Goal: Task Accomplishment & Management: Complete application form

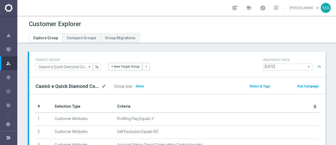
scroll to position [234, 0]
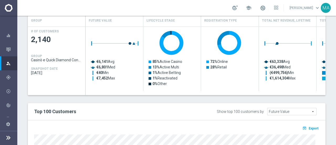
click at [9, 139] on icon at bounding box center [8, 137] width 6 height 6
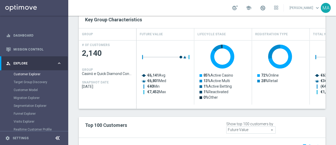
click at [51, 62] on span "Explore" at bounding box center [34, 63] width 43 height 3
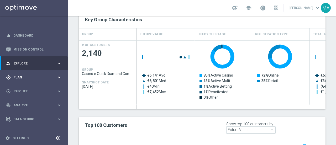
click at [30, 80] on div "gps_fixed Plan keyboard_arrow_right" at bounding box center [34, 77] width 68 height 14
click at [26, 102] on span "Templates" at bounding box center [33, 103] width 38 height 3
click at [23, 112] on link "Optimail" at bounding box center [35, 111] width 38 height 4
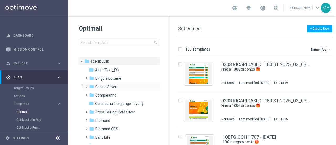
click at [86, 85] on span at bounding box center [85, 84] width 2 height 2
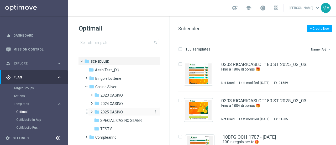
click at [103, 112] on span "2025 CASINO" at bounding box center [112, 111] width 22 height 5
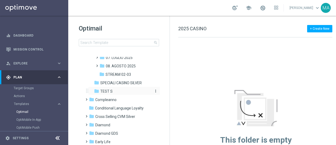
scroll to position [105, 0]
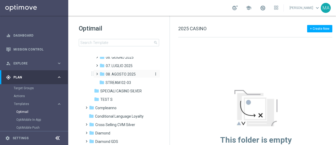
click at [118, 74] on span "08. AGOSTO 2025" at bounding box center [121, 74] width 30 height 5
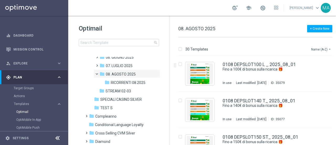
click at [327, 48] on button "Name (A-Z) arrow_drop_down" at bounding box center [322, 49] width 22 height 6
click at [314, 72] on span "Date Modified (Newest)" at bounding box center [312, 73] width 35 height 4
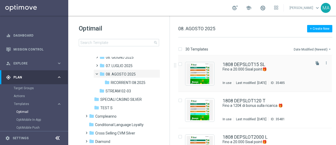
scroll to position [26, 0]
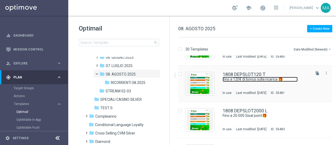
click at [253, 81] on link "Fino a 120€ di bonus sulla ricarica 🎁" at bounding box center [260, 79] width 75 height 5
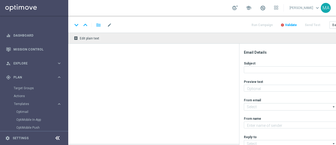
type textarea "Scopri la promozione che ti abbiamo riservato"
type input "[EMAIL_ADDRESS][DOMAIN_NAME]"
type textarea "Sisal"
type input "[EMAIL_ADDRESS][DOMAIN_NAME]"
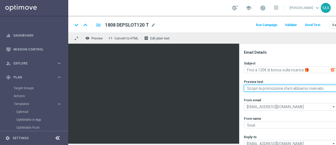
drag, startPoint x: 323, startPoint y: 87, endPoint x: 246, endPoint y: 90, distance: 76.4
click at [246, 90] on textarea "Scopri la promozione che ti abbiamo riservato" at bounding box center [290, 88] width 93 height 7
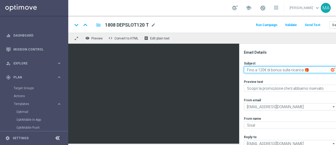
drag, startPoint x: 313, startPoint y: 68, endPoint x: 244, endPoint y: 70, distance: 68.8
click at [244, 70] on textarea "Fino a 120€ di bonus sulla ricarica 🎁" at bounding box center [290, 69] width 93 height 7
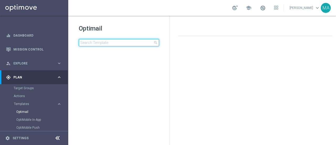
click at [94, 40] on input at bounding box center [119, 42] width 80 height 7
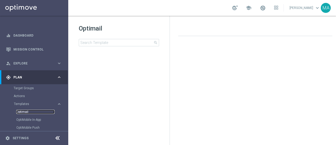
click at [25, 111] on link "Optimail" at bounding box center [35, 111] width 38 height 4
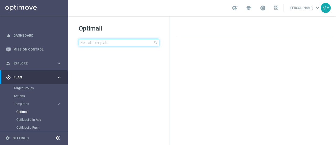
click at [95, 44] on input at bounding box center [119, 42] width 80 height 7
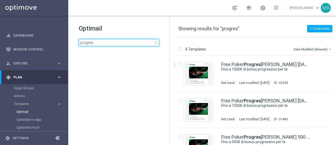
click at [158, 42] on input "progres" at bounding box center [119, 42] width 80 height 7
type input "progres"
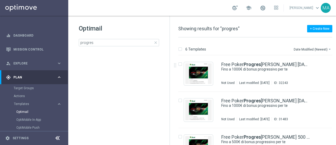
click at [156, 43] on span "close" at bounding box center [156, 42] width 4 height 4
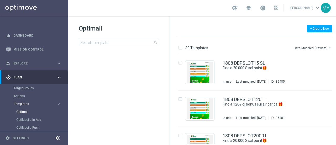
click at [23, 103] on span "Templates" at bounding box center [33, 103] width 38 height 3
click at [22, 92] on div "Actions" at bounding box center [41, 96] width 54 height 8
click at [23, 88] on link "Target Groups" at bounding box center [34, 88] width 41 height 4
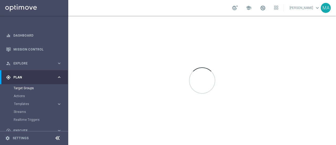
click at [26, 103] on span "Templates" at bounding box center [33, 103] width 38 height 3
click at [25, 110] on link "Optimail" at bounding box center [35, 111] width 38 height 4
click at [58, 137] on icon at bounding box center [57, 138] width 6 height 6
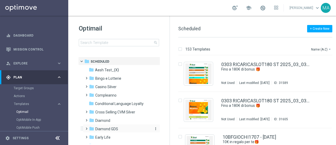
click at [111, 130] on span "Diamond GDS" at bounding box center [106, 128] width 23 height 5
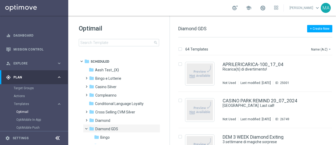
click at [60, 138] on icon at bounding box center [57, 138] width 6 height 6
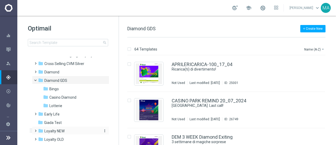
scroll to position [53, 0]
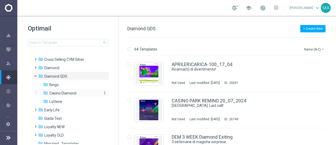
click at [72, 93] on span "Casino Diamond" at bounding box center [62, 93] width 27 height 5
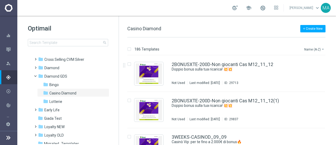
click at [314, 48] on button "Name (A-Z) arrow_drop_down" at bounding box center [315, 49] width 22 height 6
click at [311, 71] on span "Date Modified (Newest)" at bounding box center [305, 73] width 35 height 4
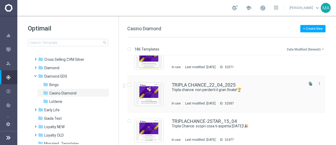
scroll to position [1076, 0]
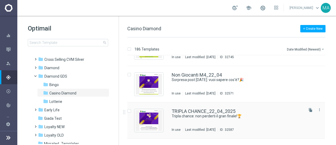
click at [308, 110] on icon "file_copy" at bounding box center [310, 110] width 4 height 4
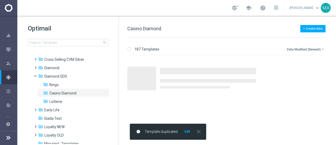
scroll to position [0, 0]
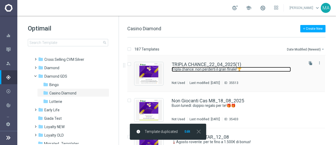
click at [236, 71] on link "Tripla chance: non perderti il gran finale!🏆" at bounding box center [231, 69] width 119 height 5
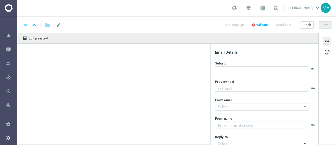
type textarea "Fino a 2.500 euro di bonus + 100€ di EXTRA bonus!💰"
type textarea "Sisal Vip"
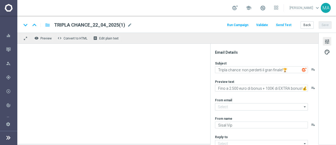
type input "[EMAIL_ADDRESS][DOMAIN_NAME]"
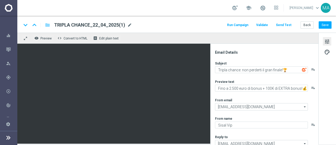
click at [129, 24] on span "mode_edit" at bounding box center [129, 25] width 5 height 5
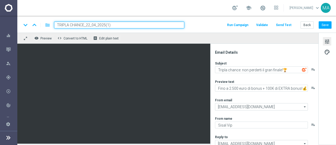
drag, startPoint x: 125, startPoint y: 25, endPoint x: 22, endPoint y: 25, distance: 102.9
click at [22, 25] on div "keyboard_arrow_down keyboard_arrow_up folder TRIPLA CHANCE_22_04_2025(1)" at bounding box center [103, 25] width 163 height 7
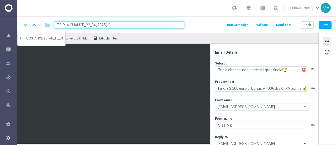
paste input "PLAYCAS STAR250"
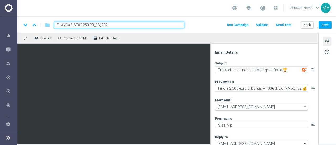
type input "PLAYCAS STAR250 20_08_2025"
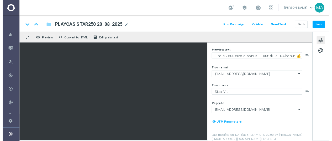
scroll to position [5, 0]
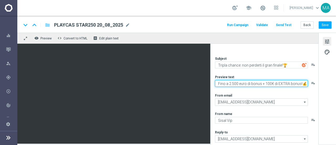
drag, startPoint x: 305, startPoint y: 84, endPoint x: 210, endPoint y: 83, distance: 95.6
click at [188, 39] on div "remove_red_eye Preview code Convert to HTML receipt Edit plain text Email Detai…" at bounding box center [176, 88] width 319 height 111
paste textarea "Scopri la promozione che ti abbiamo riservato"
drag, startPoint x: 296, startPoint y: 83, endPoint x: 210, endPoint y: 83, distance: 85.8
click at [192, 40] on div "remove_red_eye Preview code Convert to HTML receipt Edit plain text Email Detai…" at bounding box center [176, 88] width 319 height 111
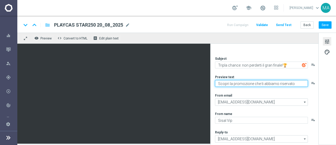
paste textarea "un mare di divertimento🌊"
type textarea "un mare di divertimento🌊"
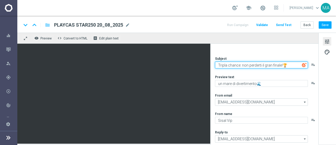
drag, startPoint x: 286, startPoint y: 65, endPoint x: 208, endPoint y: 65, distance: 78.5
click at [187, 22] on div "keyboard_arrow_down keyboard_arrow_up folder PLAYCAS STAR250 20_08_2025 PLAYCAS…" at bounding box center [176, 80] width 319 height 128
click at [240, 66] on textarea "Fino a 250" at bounding box center [261, 64] width 93 height 7
drag, startPoint x: 239, startPoint y: 66, endPoint x: 208, endPoint y: 64, distance: 31.0
click at [190, 21] on div "keyboard_arrow_down keyboard_arrow_up folder PLAYCAS STAR250 20_08_2025 PLAYCAS…" at bounding box center [176, 80] width 319 height 128
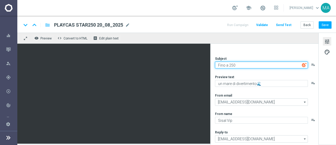
paste textarea "120€ di bonus sulla ricarica 🎁"
drag, startPoint x: 234, startPoint y: 65, endPoint x: 229, endPoint y: 64, distance: 4.8
click at [229, 64] on textarea "Fino a 120€ di bonus sulla ricarica 🎁" at bounding box center [261, 64] width 93 height 7
drag, startPoint x: 253, startPoint y: 65, endPoint x: 272, endPoint y: 65, distance: 19.4
click at [272, 65] on textarea "Fino a 250€ di bonus sulla ricarica 🎁" at bounding box center [261, 64] width 93 height 7
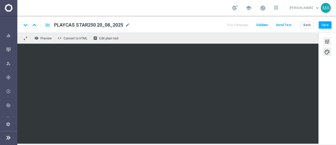
click at [330, 41] on button "tune" at bounding box center [327, 41] width 8 height 8
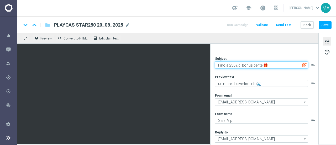
drag, startPoint x: 268, startPoint y: 66, endPoint x: 264, endPoint y: 65, distance: 3.8
click at [264, 65] on textarea "Fino a 250€ di bonus per te 🎁" at bounding box center [261, 64] width 93 height 7
paste textarea
type textarea "Fino a 250€ di bonus per te 🌞"
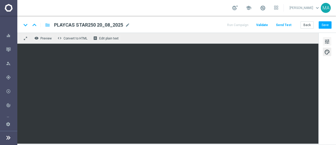
click at [326, 42] on span "tune" at bounding box center [327, 41] width 6 height 7
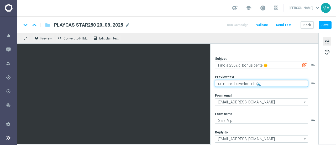
drag, startPoint x: 256, startPoint y: 83, endPoint x: 212, endPoint y: 83, distance: 44.1
click at [212, 83] on div "Email Details Subject Fino a 250€ di bonus per te 🌞 playlist_add Preview text u…" at bounding box center [264, 94] width 108 height 101
paste textarea "Scopri la promozione che ti abbiamo riserva"
type textarea "Scopri la promozione che ti abbiamo riservato 🌊"
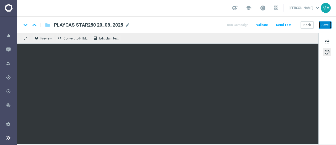
click at [325, 25] on button "Save" at bounding box center [325, 24] width 13 height 7
click at [324, 25] on button "Save" at bounding box center [325, 24] width 13 height 7
click at [129, 24] on div "keyboard_arrow_down keyboard_arrow_up folder PLAYCAS STAR250 20_08_2025 PLAYCAS…" at bounding box center [177, 25] width 310 height 7
click at [128, 24] on span "mode_edit" at bounding box center [127, 25] width 5 height 5
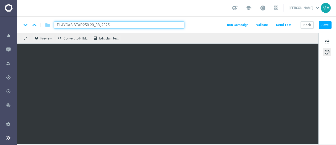
drag, startPoint x: 127, startPoint y: 25, endPoint x: 53, endPoint y: 25, distance: 74.3
click at [53, 25] on div "PLAYCAS STAR250 20_08_2025" at bounding box center [117, 25] width 134 height 7
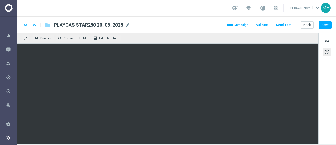
click at [6, 139] on icon at bounding box center [8, 137] width 6 height 6
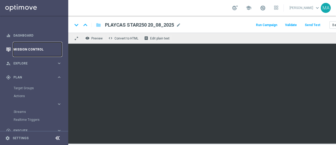
click at [37, 48] on link "Mission Control" at bounding box center [37, 49] width 48 height 14
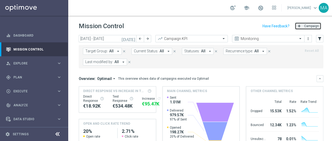
click at [308, 24] on span "Campaign" at bounding box center [311, 26] width 15 height 4
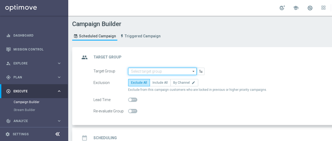
click at [190, 71] on input at bounding box center [162, 70] width 69 height 7
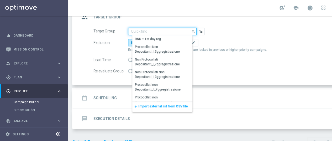
scroll to position [51, 0]
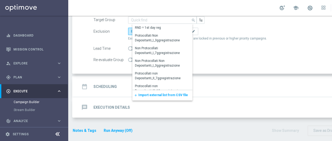
click at [170, 96] on span "Import external list from CSV file" at bounding box center [163, 95] width 50 height 4
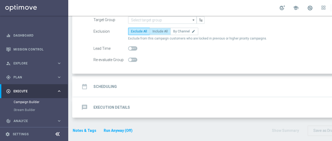
click at [161, 30] on span "Include All" at bounding box center [160, 31] width 15 height 4
click at [156, 30] on input "Include All" at bounding box center [154, 31] width 3 height 3
radio input "true"
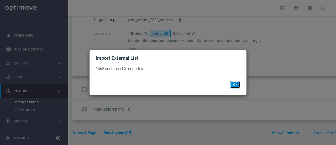
click at [235, 85] on button "OK" at bounding box center [235, 84] width 10 height 7
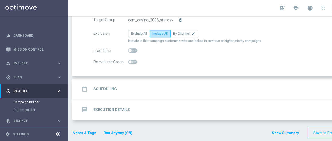
click at [161, 84] on div "date_range Scheduling keyboard_arrow_down" at bounding box center [226, 89] width 293 height 10
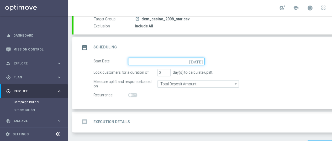
click at [198, 60] on input at bounding box center [166, 60] width 76 height 7
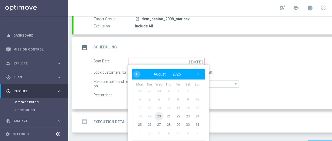
click at [159, 115] on span "20" at bounding box center [159, 116] width 8 height 8
type input "20 Aug 2025"
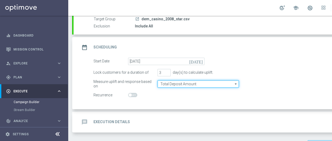
click at [182, 84] on input "Total Deposit Amount" at bounding box center [198, 83] width 81 height 7
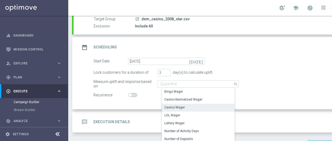
click at [175, 106] on div "Casino Wager" at bounding box center [174, 107] width 20 height 5
type input "Casino Wager"
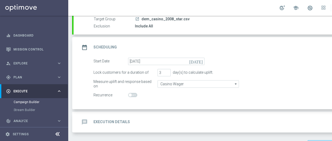
click at [168, 118] on div "message Execution Details keyboard_arrow_down" at bounding box center [226, 122] width 293 height 10
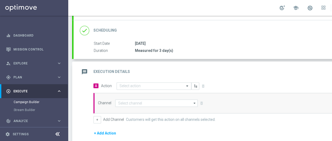
scroll to position [77, 0]
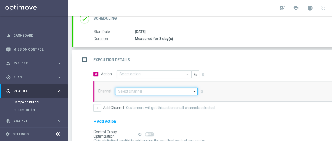
click at [148, 93] on input at bounding box center [156, 90] width 82 height 7
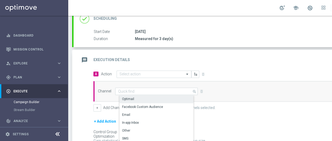
drag, startPoint x: 144, startPoint y: 100, endPoint x: 144, endPoint y: 95, distance: 5.0
click at [144, 100] on div "Optimail" at bounding box center [158, 98] width 78 height 7
type input "Optimail"
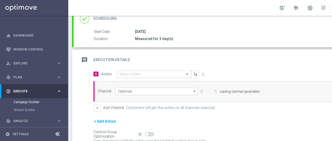
click at [159, 74] on input "text" at bounding box center [148, 74] width 59 height 4
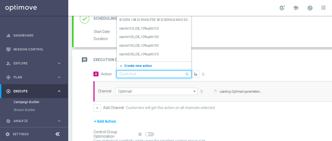
click at [144, 66] on span "Create new action" at bounding box center [138, 66] width 28 height 4
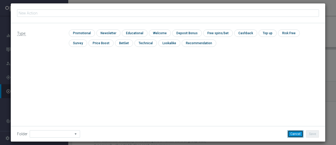
click at [291, 132] on button "Cancel" at bounding box center [295, 133] width 16 height 7
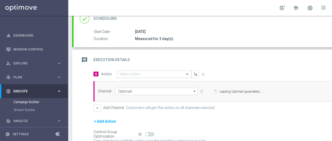
click at [144, 72] on input "text" at bounding box center [148, 74] width 59 height 4
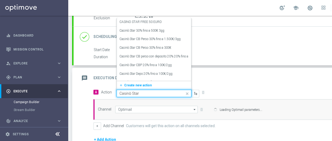
scroll to position [51, 0]
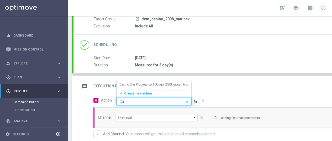
type input "C"
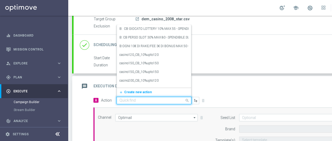
type input "1"
type input "Sisal Marketing"
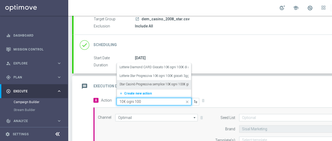
drag, startPoint x: 141, startPoint y: 99, endPoint x: 114, endPoint y: 99, distance: 27.0
click at [114, 99] on span "Action Quick find 10€ ogni 100 Lotterie Diamond CARD Giocato 10€ ogni 100€ di g…" at bounding box center [150, 101] width 98 height 7
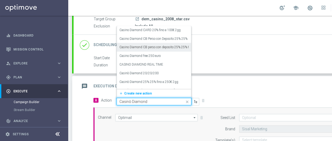
type input "Casinò Diamond P"
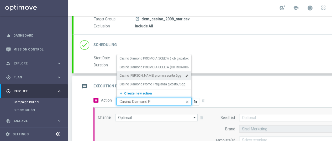
click at [129, 92] on span "Create new action" at bounding box center [138, 93] width 28 height 4
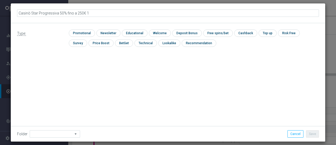
type input "Casinò Star Progressiva 50% fino a 250€ 10"
click at [81, 104] on div "Type: check Promotional check Newsletter check Educational check Welcome check …" at bounding box center [168, 82] width 314 height 118
click at [111, 12] on icon "mode_edit" at bounding box center [113, 13] width 4 height 4
type input "Casinò Star Progressiva 50% fino a 250€ 10€ ogni 1000€ giocati"
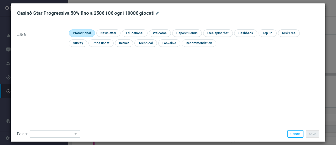
click at [77, 33] on input "checkbox" at bounding box center [81, 32] width 25 height 7
checkbox input "true"
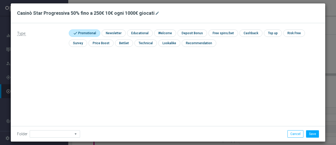
click at [73, 134] on icon "arrow_drop_down" at bounding box center [75, 133] width 5 height 7
click at [52, 67] on div "Diamond Sorte" at bounding box center [47, 67] width 22 height 5
type input "Diamond Sorte"
click at [114, 88] on div "Type: check Promotional check Newsletter check Educational check Welcome check …" at bounding box center [168, 82] width 314 height 118
click at [311, 137] on button "Save" at bounding box center [312, 133] width 13 height 7
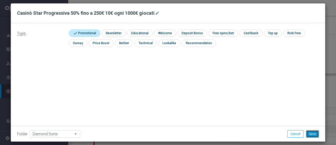
click at [312, 134] on button "Save" at bounding box center [312, 133] width 13 height 7
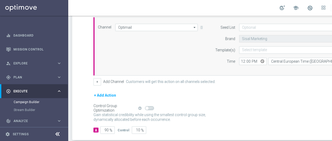
scroll to position [156, 0]
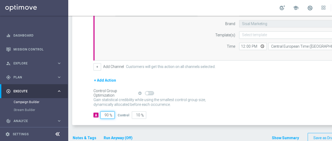
drag, startPoint x: 106, startPoint y: 113, endPoint x: 134, endPoint y: 114, distance: 28.4
click at [130, 115] on div "A 90 % Control 10 %" at bounding box center [232, 114] width 278 height 7
type input "1"
type input "99"
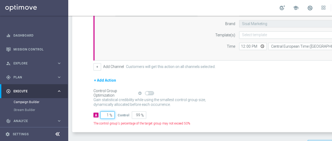
type input "10"
type input "90"
type input "100"
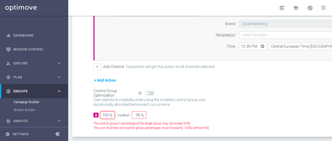
type input "0"
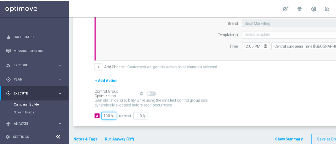
scroll to position [163, 0]
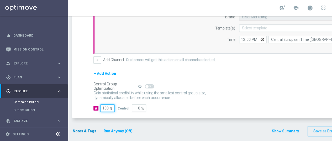
type input "100"
click at [82, 128] on button "Notes & Tags" at bounding box center [84, 131] width 25 height 7
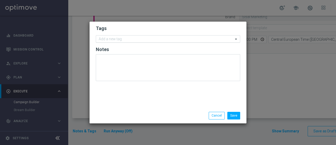
click at [120, 41] on input "text" at bounding box center [166, 39] width 135 height 4
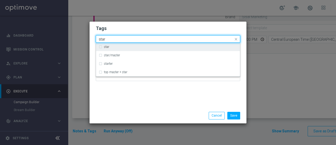
click at [127, 46] on div "star" at bounding box center [170, 46] width 133 height 3
type input "star"
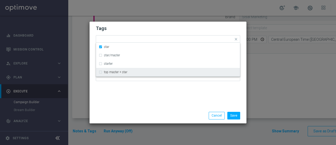
click at [132, 112] on div at bounding box center [117, 112] width 51 height 0
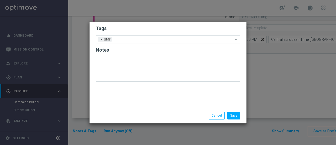
click at [145, 43] on div "Add a new tag × star" at bounding box center [168, 39] width 144 height 8
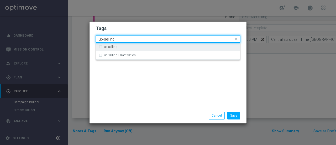
click at [137, 49] on div "up-selling" at bounding box center [168, 47] width 139 height 8
type input "up-selling"
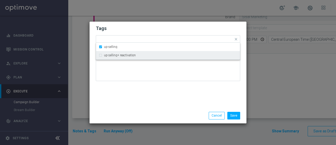
click at [145, 96] on div "Tags Quick find × star × up-selling up-selling up-selling+ reactivation Notes" at bounding box center [168, 65] width 157 height 86
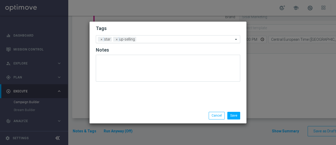
click at [158, 41] on input "text" at bounding box center [185, 39] width 95 height 4
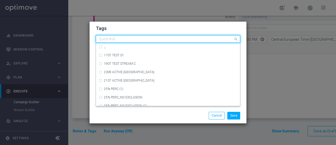
paste input "cb giocato prog"
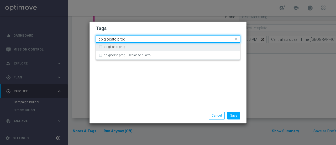
click at [141, 48] on div "cb giocato prog" at bounding box center [170, 46] width 133 height 3
type input "cb giocato prog"
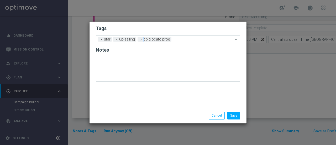
click at [155, 93] on div "Tags Add a new tag × star × up-selling × cb giocato prog Notes" at bounding box center [168, 65] width 157 height 86
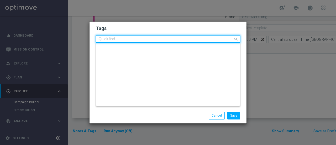
click at [184, 40] on input "text" at bounding box center [166, 39] width 135 height 4
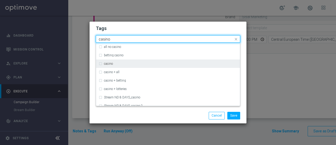
click at [186, 65] on div "casino" at bounding box center [170, 63] width 133 height 3
type input "casino"
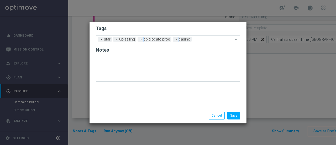
click at [179, 118] on div "Save Cancel" at bounding box center [194, 115] width 102 height 7
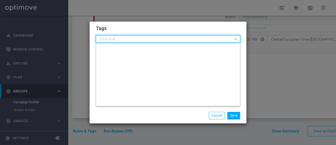
click at [202, 39] on input "text" at bounding box center [166, 39] width 135 height 4
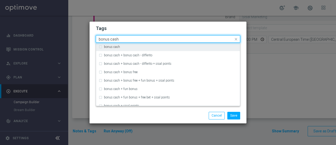
click at [195, 49] on div "bonus cash" at bounding box center [168, 47] width 139 height 8
type input "bonus cash"
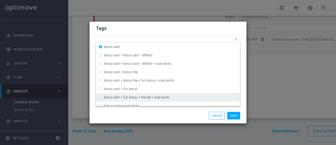
click at [190, 113] on div "Save Cancel" at bounding box center [194, 115] width 102 height 7
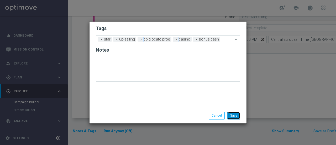
click at [237, 116] on button "Save" at bounding box center [233, 115] width 13 height 7
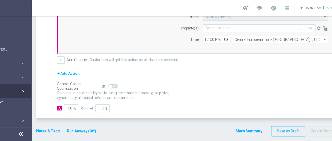
scroll to position [0, 40]
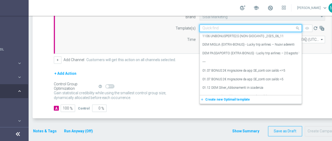
click at [275, 26] on input "text" at bounding box center [245, 28] width 86 height 4
paste input "PLAYCAS STAR250 20_08_2025"
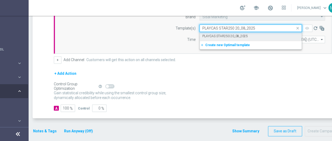
click at [241, 39] on div "PLAYCAS STAR250 20_08_2025" at bounding box center [250, 36] width 97 height 9
type input "PLAYCAS STAR250 20_08_2025"
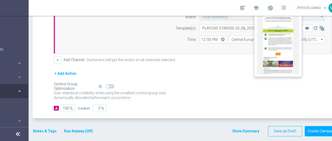
click at [308, 27] on icon "remove_red_eye" at bounding box center [307, 28] width 4 height 4
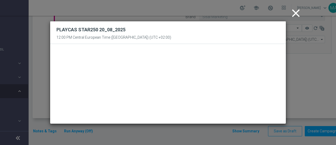
click at [295, 14] on icon "close" at bounding box center [295, 13] width 13 height 13
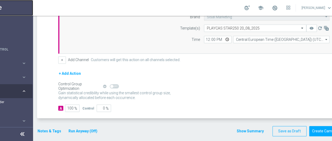
scroll to position [0, 55]
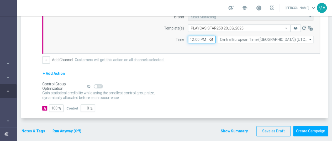
click at [188, 38] on input "12:00" at bounding box center [202, 39] width 28 height 7
type input "15:00"
click at [219, 71] on div "+ Add Action" at bounding box center [181, 76] width 278 height 13
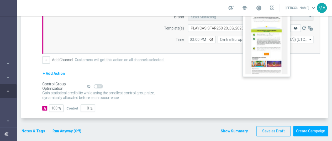
click at [293, 27] on icon "remove_red_eye" at bounding box center [295, 28] width 4 height 4
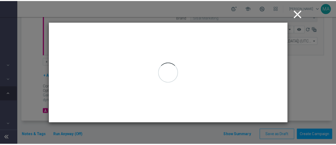
scroll to position [0, 51]
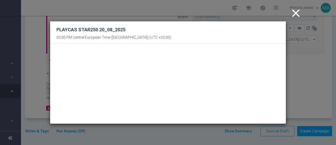
click at [297, 11] on icon "close" at bounding box center [295, 13] width 13 height 13
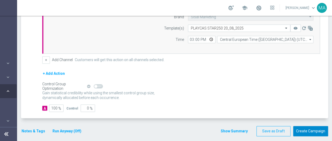
click at [316, 128] on button "Create Campaign" at bounding box center [310, 131] width 35 height 10
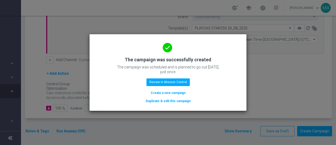
click at [177, 86] on div "done The campaign was successfully created The campaign was scheduled and is pl…" at bounding box center [168, 71] width 144 height 65
click at [177, 84] on button "Review in Mission Control" at bounding box center [167, 81] width 43 height 7
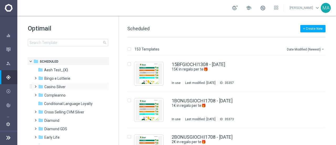
click at [35, 85] on span at bounding box center [34, 84] width 2 height 2
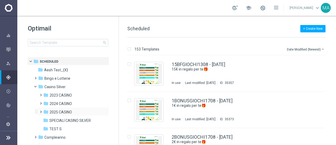
click at [40, 110] on span at bounding box center [40, 109] width 2 height 2
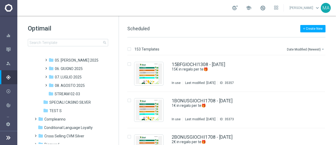
scroll to position [105, 0]
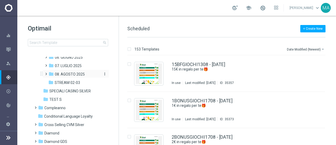
click at [63, 75] on span "08. AGOSTO 2025" at bounding box center [70, 74] width 30 height 5
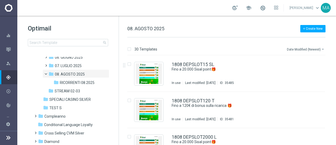
click at [307, 50] on button "Date Modified (Newest) arrow_drop_down" at bounding box center [305, 49] width 39 height 6
click at [308, 73] on span "Date Modified (Newest)" at bounding box center [305, 73] width 35 height 4
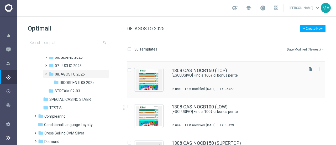
scroll to position [184, 0]
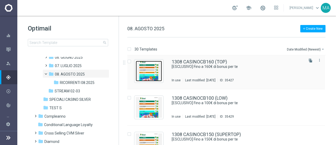
click at [156, 67] on img "Press SPACE to select this row." at bounding box center [149, 71] width 26 height 20
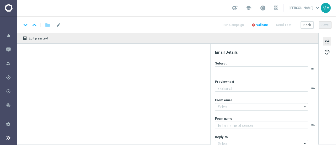
type textarea "Scopri la promozione che ti abbiamo riservato"
type textarea "Sisal"
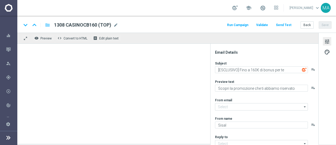
type input "newsletter@comunicazioni.sisal.it"
type input "[EMAIL_ADDRESS][DOMAIN_NAME]"
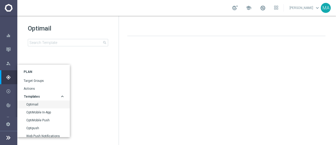
click at [12, 76] on div "gps_fixed Plan" at bounding box center [11, 77] width 11 height 5
click at [41, 105] on link "Optimail" at bounding box center [44, 104] width 36 height 4
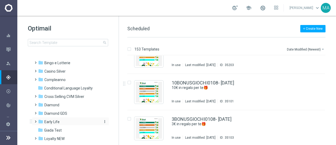
scroll to position [26, 0]
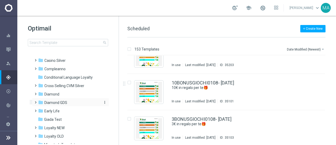
click at [62, 101] on span "Diamond GDS" at bounding box center [55, 102] width 23 height 5
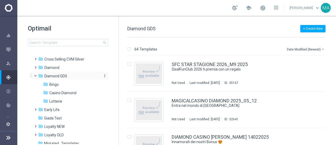
scroll to position [79, 0]
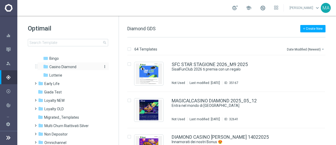
click at [72, 66] on span "Casino Diamond" at bounding box center [62, 66] width 27 height 5
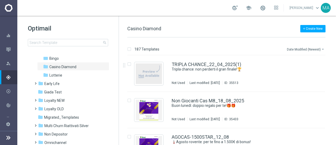
click at [308, 50] on button "Date Modified (Newest) arrow_drop_down" at bounding box center [305, 49] width 39 height 6
click at [252, 48] on div "187 Templates Date Modified (Newest) arrow_drop_down" at bounding box center [226, 50] width 198 height 9
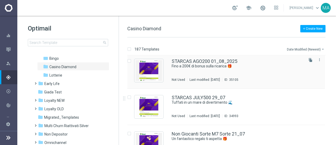
scroll to position [158, 0]
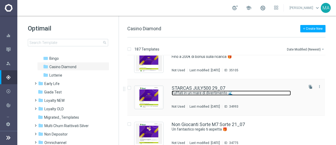
click at [180, 92] on link "Tuffati in un mare di divertimento 🌊​" at bounding box center [231, 92] width 119 height 5
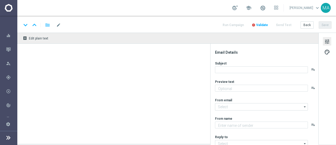
type textarea "Fino a 500€ di bonus per te! 🌞"
type input "[EMAIL_ADDRESS][DOMAIN_NAME]"
type textarea "Sisal Vip"
type input "[EMAIL_ADDRESS][DOMAIN_NAME]"
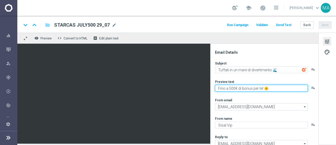
click at [268, 87] on textarea "Fino a 500€ di bonus per te! 🌞" at bounding box center [261, 88] width 93 height 7
click at [266, 86] on textarea "Fino a 500€ di bonus per te! 🌞" at bounding box center [261, 88] width 93 height 7
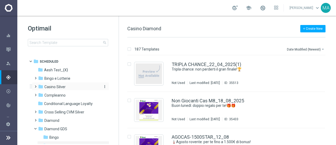
click at [48, 88] on span "Casino Silver" at bounding box center [54, 86] width 21 height 5
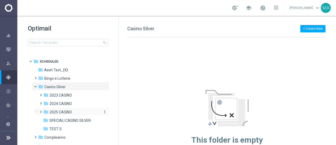
click at [60, 110] on span "2025 CASINO" at bounding box center [61, 111] width 22 height 5
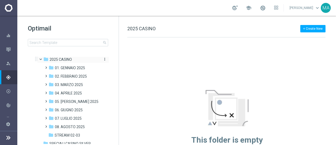
scroll to position [79, 0]
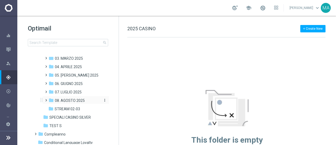
click at [67, 99] on span "08. AGOSTO 2025" at bounding box center [70, 100] width 30 height 5
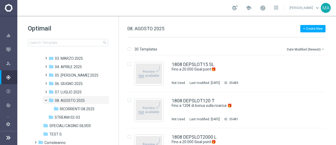
scroll to position [105, 0]
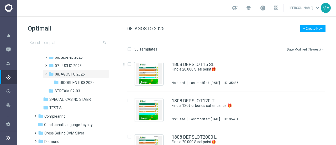
click at [309, 49] on button "Date Modified (Newest) arrow_drop_down" at bounding box center [305, 49] width 39 height 6
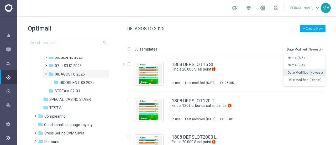
click at [303, 71] on span "Date Modified (Newest)" at bounding box center [305, 73] width 35 height 4
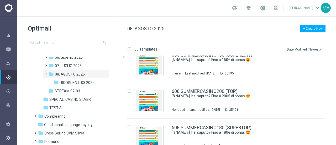
scroll to position [671, 0]
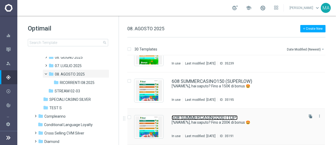
click at [194, 117] on link "608 SUMMERCASINO200 (TOP)" at bounding box center [205, 117] width 66 height 5
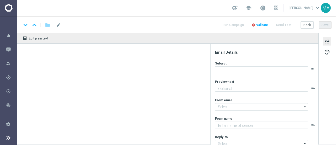
type textarea "per divertirti con i tuoi giochi preferiti!"
type textarea "Sisal"
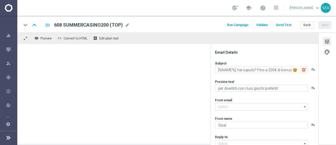
type input "[EMAIL_ADDRESS][DOMAIN_NAME]"
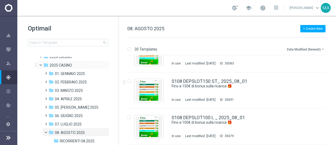
scroll to position [53, 0]
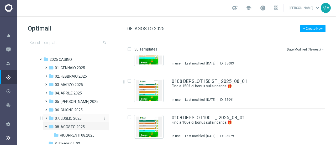
click at [70, 116] on span "07. LUGLIO 2025" at bounding box center [68, 118] width 27 height 5
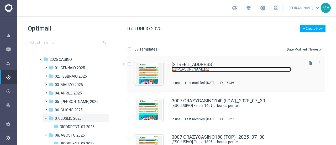
click at [229, 70] on link "🥁 [PERSON_NAME]🥁" at bounding box center [231, 69] width 119 height 5
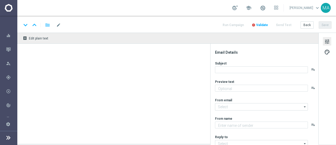
type textarea "Fino a 210€ di bonus per te!"
type textarea "Sisal"
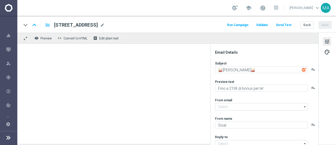
type input "[EMAIL_ADDRESS][DOMAIN_NAME]"
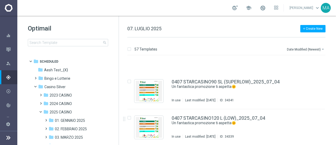
scroll to position [1748, 0]
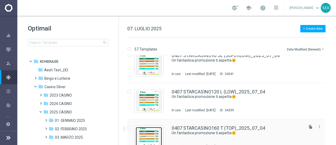
click at [151, 129] on img "Press SPACE to select this row." at bounding box center [149, 137] width 26 height 20
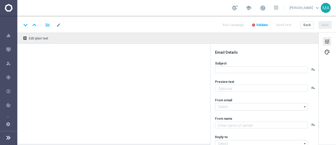
type textarea "Fino a 160€ di bonus per te!"
type textarea "Sisal"
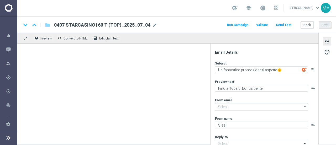
type input "[EMAIL_ADDRESS][DOMAIN_NAME]"
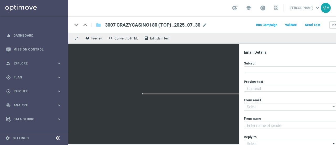
type textarea "Scopri la promozione che ti abbiamo riservato"
type input "[EMAIL_ADDRESS][DOMAIN_NAME]"
type textarea "Sisal"
type input "[EMAIL_ADDRESS][DOMAIN_NAME]"
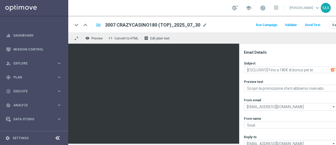
scroll to position [4, 0]
click at [57, 139] on icon at bounding box center [57, 138] width 6 height 6
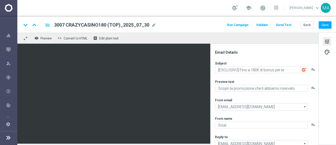
scroll to position [0, 0]
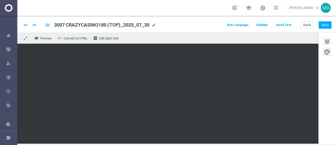
click at [330, 39] on button "tune" at bounding box center [327, 41] width 8 height 8
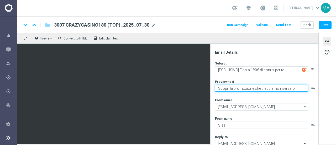
drag, startPoint x: 295, startPoint y: 87, endPoint x: 211, endPoint y: 87, distance: 83.5
click at [211, 87] on div "Email Details Subject [ESCLUSIVO] Fino a 180€ di bonus per te playlist_add Prev…" at bounding box center [264, 94] width 108 height 101
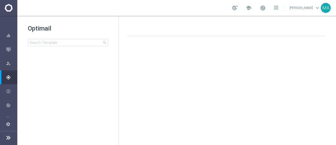
click at [7, 137] on icon at bounding box center [8, 137] width 6 height 6
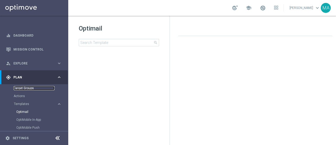
click at [23, 87] on link "Target Groups" at bounding box center [34, 88] width 41 height 4
click at [21, 112] on link "Optimail" at bounding box center [35, 111] width 38 height 4
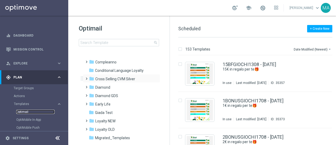
scroll to position [26, 0]
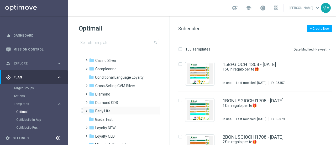
click at [108, 106] on div "folder Early Life more_vert" at bounding box center [121, 110] width 77 height 8
click at [108, 103] on span "Diamond GDS" at bounding box center [106, 102] width 23 height 5
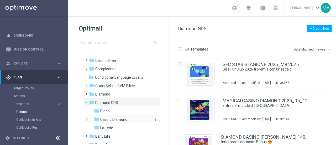
click at [115, 119] on span "Casino Diamond" at bounding box center [113, 119] width 27 height 5
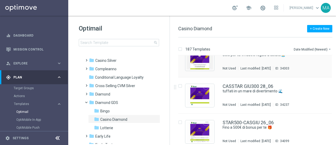
scroll to position [315, 0]
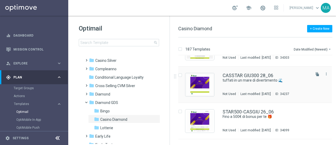
click at [229, 83] on div "CASSTAR GIU300 28_06 tuffati in un mare di divertimento 🌊​ Not Used Last modifi…" at bounding box center [266, 84] width 87 height 23
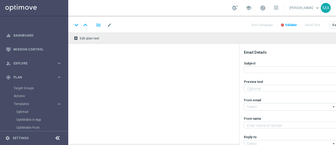
type textarea "Fino a 300€ di bonus per te"
type textarea "Sisal Vip"
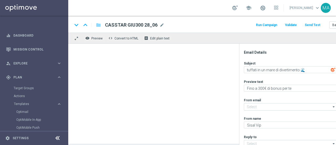
type input "[EMAIL_ADDRESS][DOMAIN_NAME]"
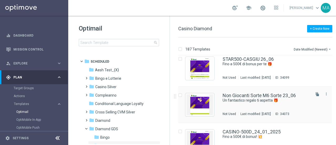
scroll to position [420, 0]
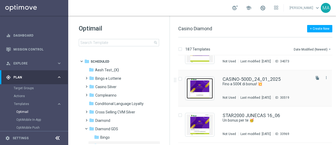
click at [200, 81] on img "Press SPACE to select this row." at bounding box center [200, 88] width 26 height 20
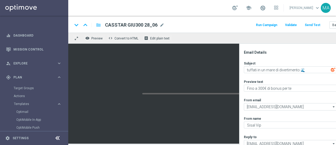
type textarea "Fino a 500€ di bonus! 💥"
type textarea "Divertiti al Casinò. alle Slot e ai Quick Games!"
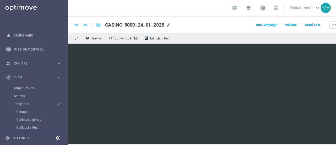
scroll to position [0, 33]
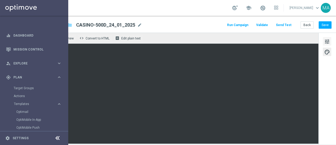
click at [324, 43] on span "tune" at bounding box center [327, 41] width 6 height 7
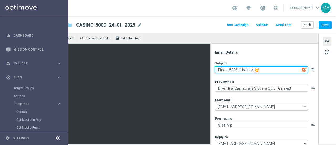
click at [251, 70] on textarea "Fino a 500€ di bonus! 💥" at bounding box center [261, 69] width 93 height 7
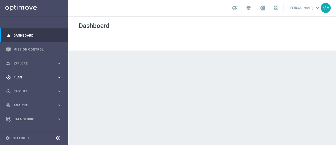
click at [29, 78] on span "Plan" at bounding box center [34, 77] width 43 height 3
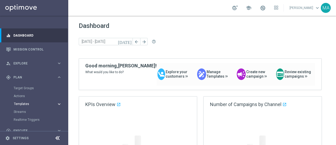
click at [25, 104] on span "Templates" at bounding box center [33, 103] width 38 height 3
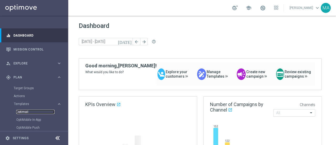
click at [25, 111] on link "Optimail" at bounding box center [35, 111] width 38 height 4
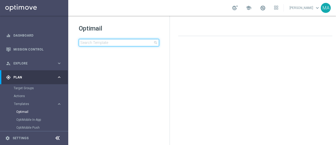
click at [106, 41] on input at bounding box center [119, 42] width 80 height 7
type input "PLAYCAS STAR250 20_08_2025"
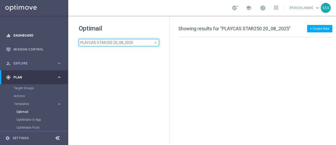
drag, startPoint x: 135, startPoint y: 43, endPoint x: 60, endPoint y: 41, distance: 75.1
click at [60, 41] on main "equalizer Dashboard Mission Control" at bounding box center [168, 72] width 336 height 145
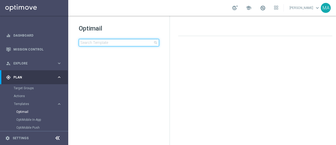
click at [89, 43] on input at bounding box center [119, 42] width 80 height 7
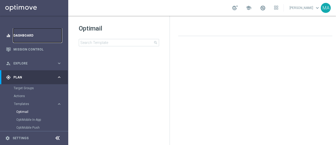
click at [27, 34] on link "Dashboard" at bounding box center [37, 35] width 48 height 14
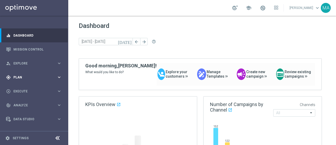
click at [23, 74] on div "gps_fixed Plan keyboard_arrow_right" at bounding box center [34, 77] width 68 height 14
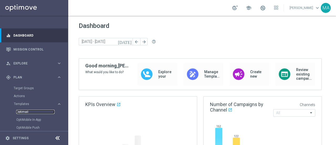
click at [25, 112] on link "Optimail" at bounding box center [35, 111] width 38 height 4
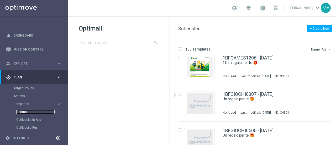
scroll to position [551, 0]
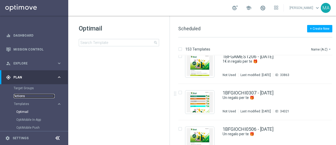
click at [21, 95] on link "Actions" at bounding box center [34, 96] width 41 height 4
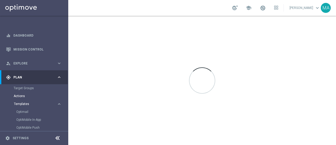
click at [22, 104] on span "Templates" at bounding box center [33, 103] width 38 height 3
click at [20, 111] on link "Optimail" at bounding box center [35, 111] width 38 height 4
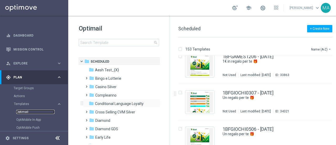
scroll to position [26, 0]
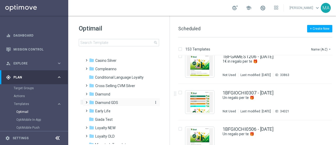
click at [105, 104] on span "Diamond GDS" at bounding box center [106, 102] width 23 height 5
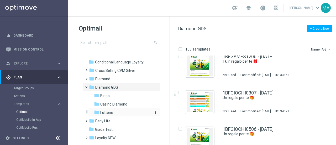
scroll to position [53, 0]
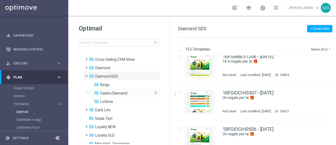
click at [114, 95] on div "folder Casino Diamond" at bounding box center [122, 93] width 56 height 6
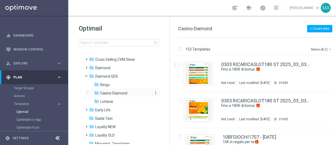
click at [111, 92] on span "Casino Diamond" at bounding box center [113, 93] width 27 height 5
click at [110, 93] on span "Casino Diamond" at bounding box center [113, 93] width 27 height 5
click at [108, 103] on span "Lotterie" at bounding box center [106, 101] width 13 height 5
click at [110, 93] on span "Casino Diamond" at bounding box center [113, 93] width 27 height 5
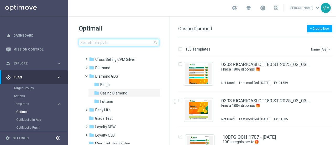
click at [97, 43] on input at bounding box center [119, 42] width 80 height 7
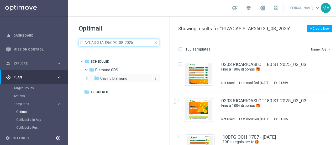
type input "PLAYCAS STAR250 20_08_2025"
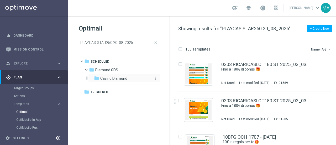
click at [115, 78] on span "Casino Diamond" at bounding box center [113, 78] width 27 height 5
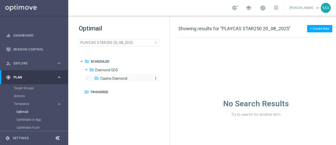
click at [119, 80] on span "Casino Diamond" at bounding box center [113, 78] width 27 height 5
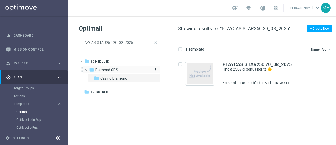
click at [114, 71] on span "Diamond GDS" at bounding box center [106, 69] width 23 height 5
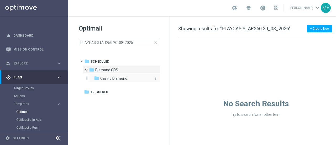
click at [115, 78] on span "Casino Diamond" at bounding box center [113, 78] width 27 height 5
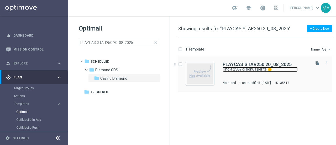
click at [232, 69] on link "Fino a 250€ di bonus per te 🌞" at bounding box center [260, 69] width 75 height 5
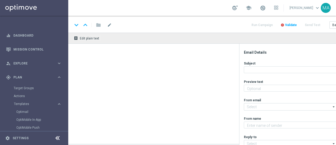
type textarea "Scopri la promozione che ti abbiamo riservato 🌊"
type textarea "Sisal Vip"
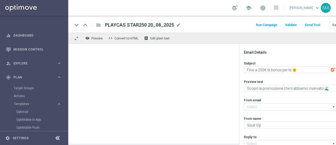
type input "[EMAIL_ADDRESS][DOMAIN_NAME]"
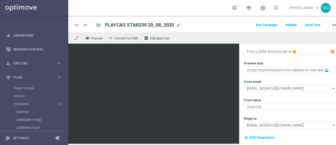
scroll to position [31, 0]
